Goal: Check status: Check status

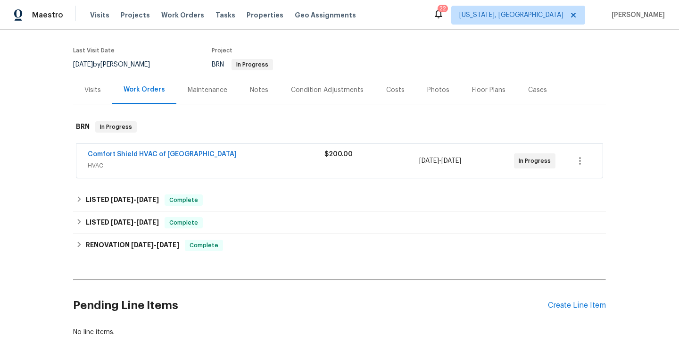
scroll to position [115, 0]
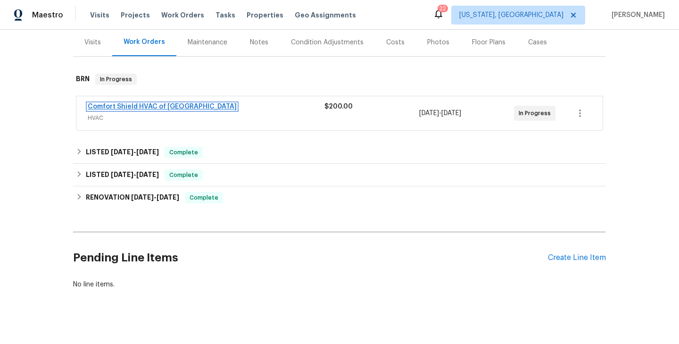
click at [134, 105] on link "Comfort Shield HVAC of [GEOGRAPHIC_DATA]" at bounding box center [162, 106] width 149 height 7
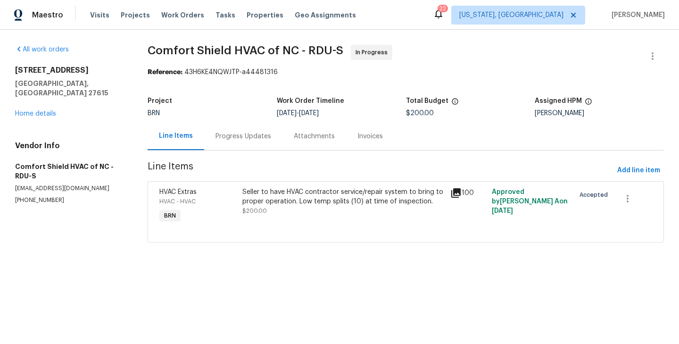
click at [235, 192] on div "HVAC Extras" at bounding box center [197, 191] width 77 height 9
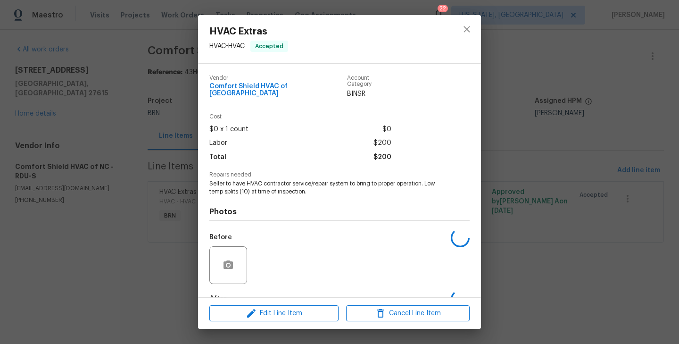
scroll to position [51, 0]
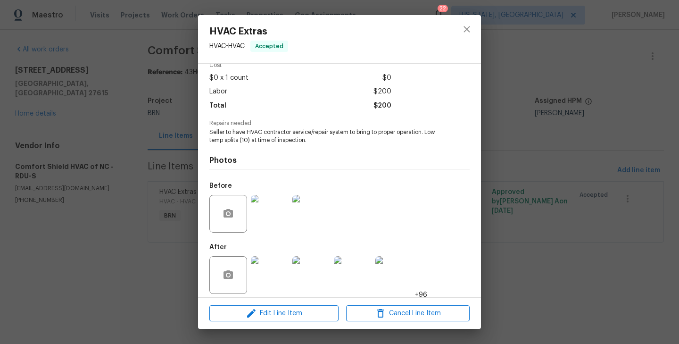
click at [140, 236] on div "HVAC Extras HVAC - HVAC Accepted Vendor Comfort Shield HVAC of [GEOGRAPHIC_DATA…" at bounding box center [339, 172] width 679 height 344
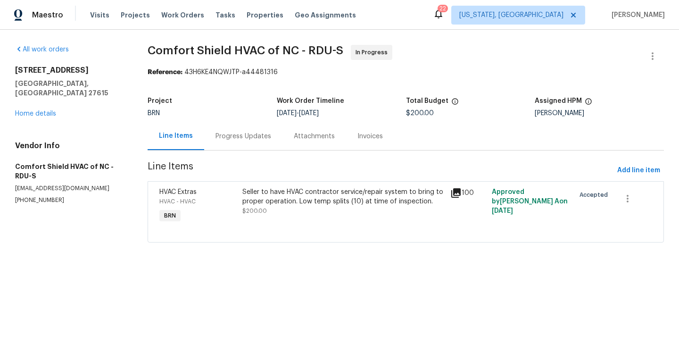
click at [256, 124] on div "Progress Updates" at bounding box center [243, 136] width 78 height 28
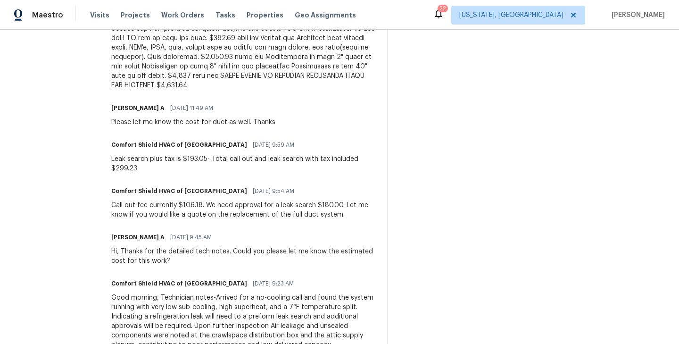
scroll to position [446, 0]
